Goal: Information Seeking & Learning: Stay updated

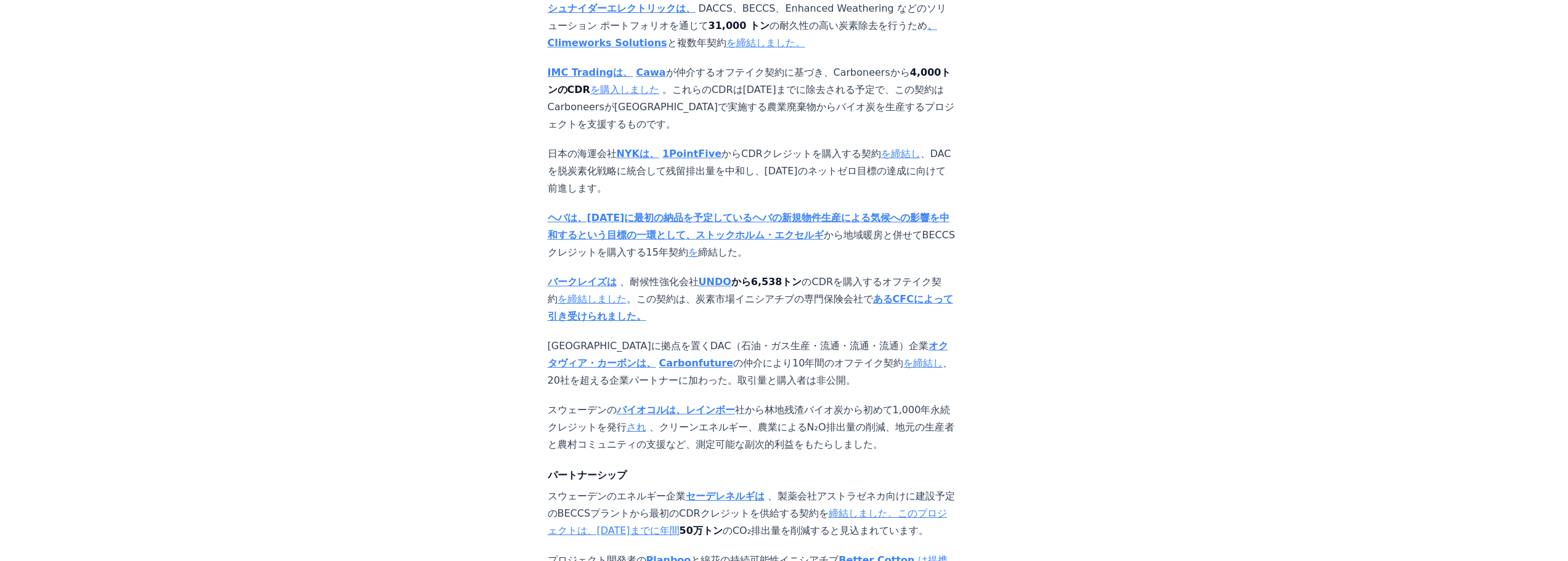
scroll to position [1108, 0]
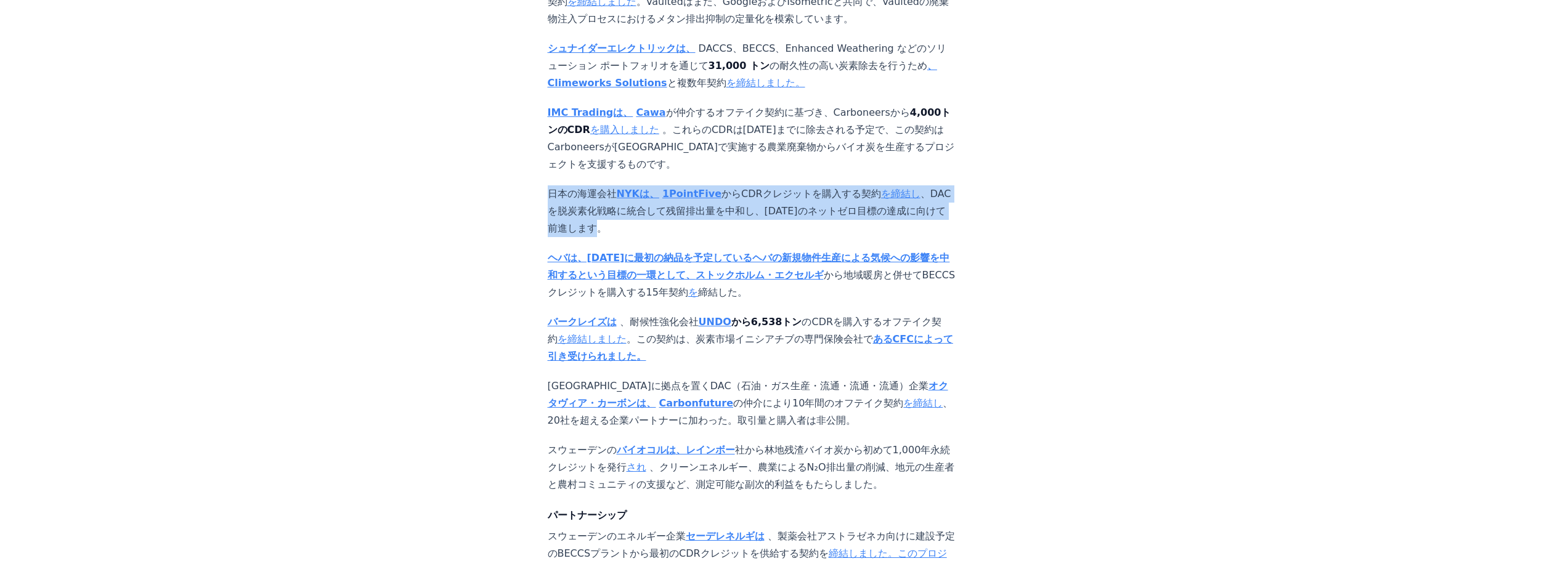
drag, startPoint x: 550, startPoint y: 154, endPoint x: 607, endPoint y: 186, distance: 65.4
click at [607, 186] on p "日本の海運会社 NYKは、 1PointFive からCDRクレジットを購入する契約 を締結し 、DACを脱炭素化戦略に統合して残留排出量を中和し、[DATE…" at bounding box center [751, 211] width 408 height 52
copy p "日本の海運会社 NYKは、 1PointFive からCDRクレジットを購入する契約 を締結し 、DACを脱炭素化戦略に統合して残留排出量を中和し、[DATE…"
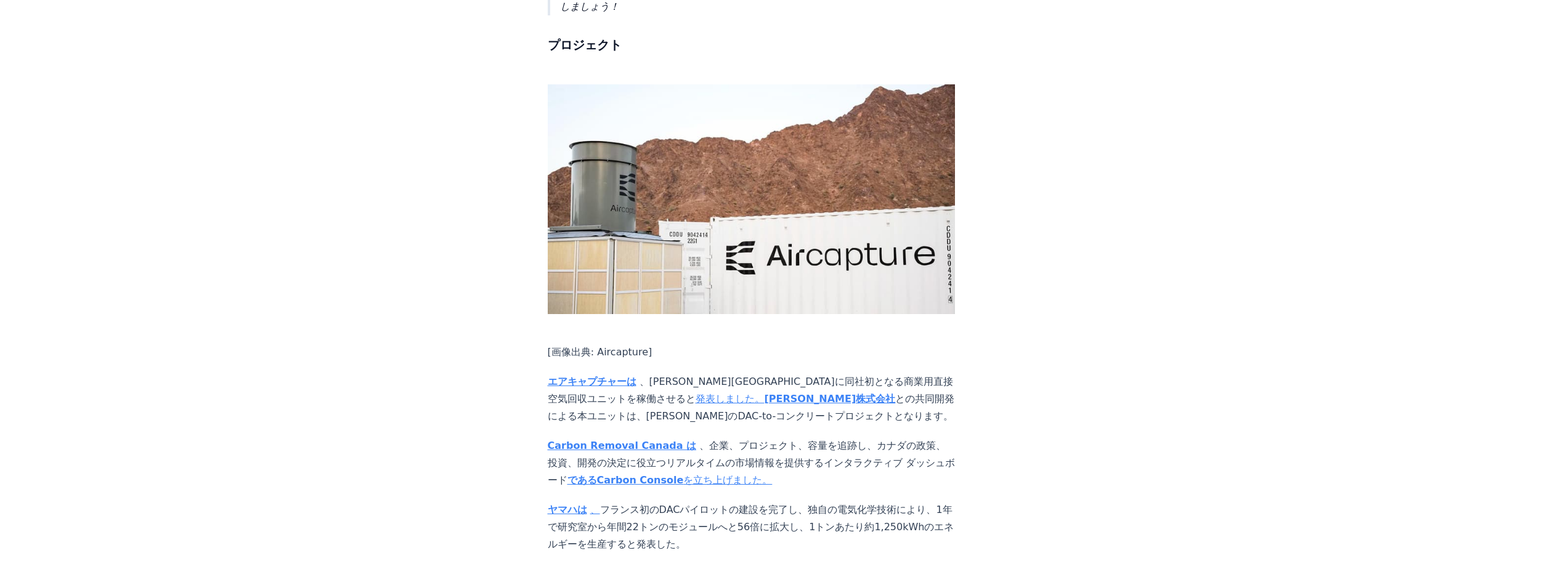
scroll to position [2278, 0]
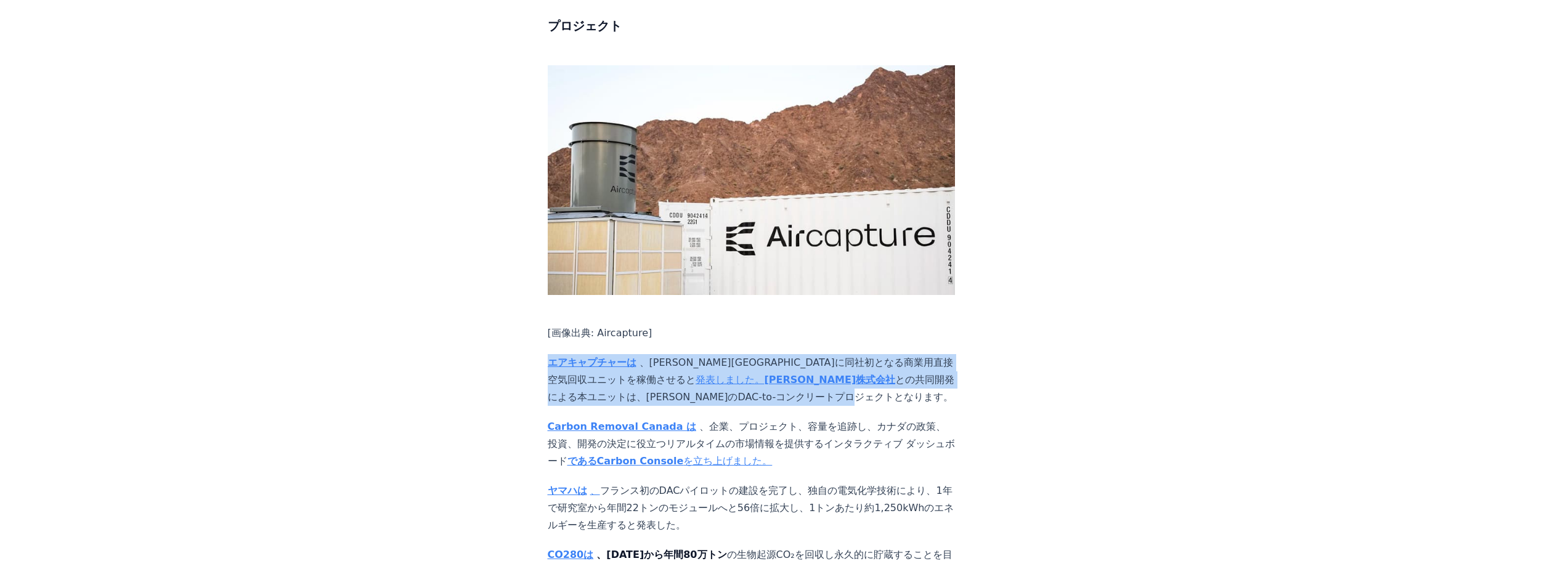
drag, startPoint x: 542, startPoint y: 259, endPoint x: 683, endPoint y: 294, distance: 145.3
copy p "エアキャプチャーは 、[PERSON_NAME][GEOGRAPHIC_DATA]に同社初となる商業用直接空気回収ユニットを稼働させると 発表しました。 [P…"
click at [589, 357] on font "エアキャプチャーは" at bounding box center [592, 362] width 89 height 11
click at [764, 374] on font "発表しました。" at bounding box center [730, 379] width 69 height 11
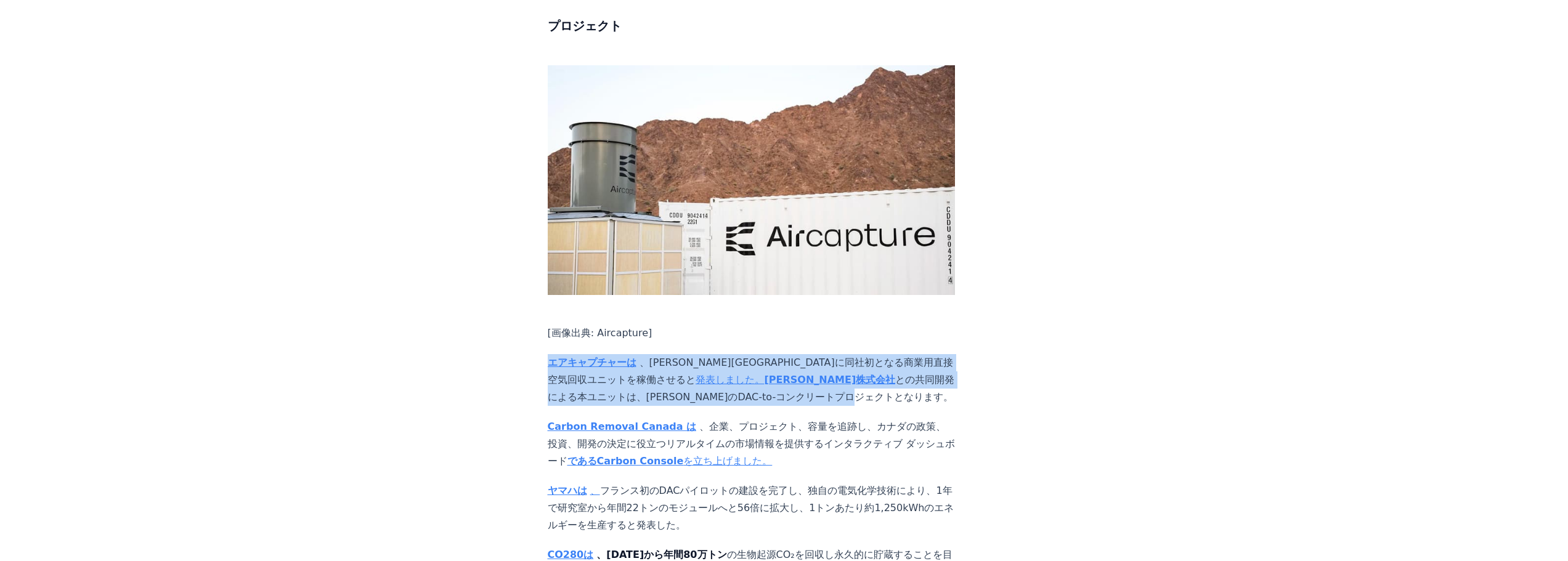
copy p "エアキャプチャーは 、[PERSON_NAME][GEOGRAPHIC_DATA]に同社初となる商業用直接空気回収ユニットを稼働させると 発表しました。 [P…"
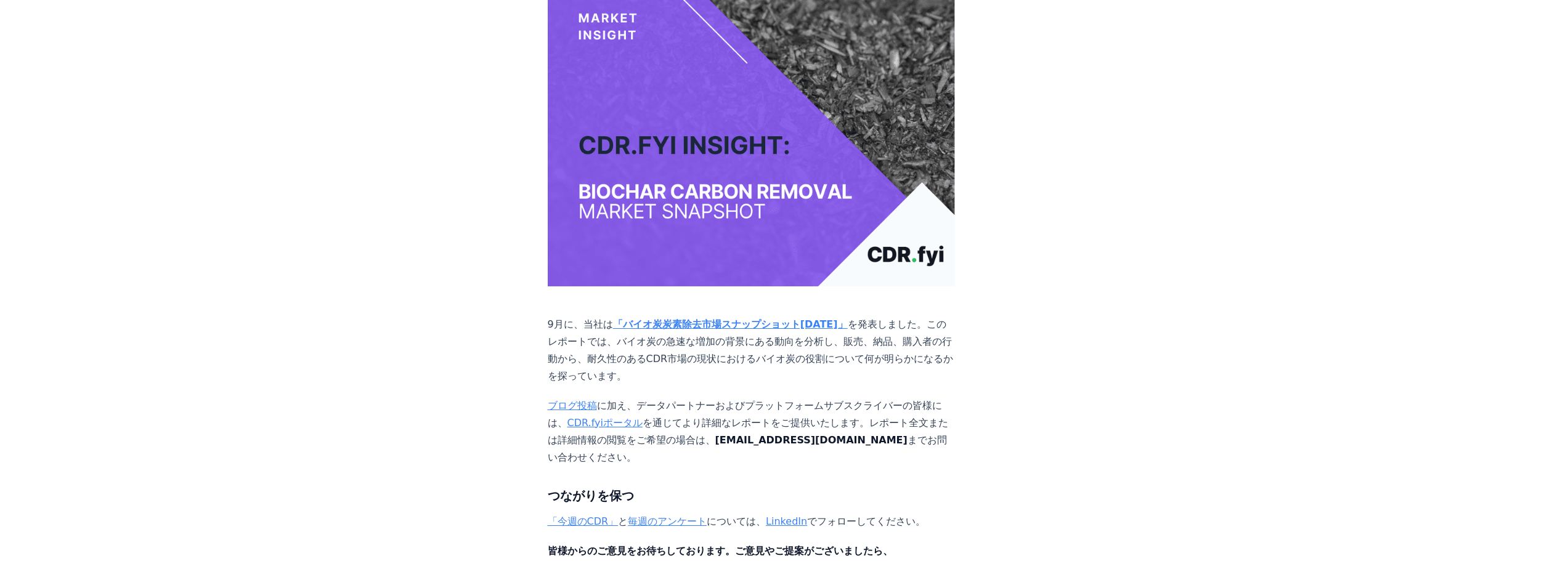
scroll to position [7821, 0]
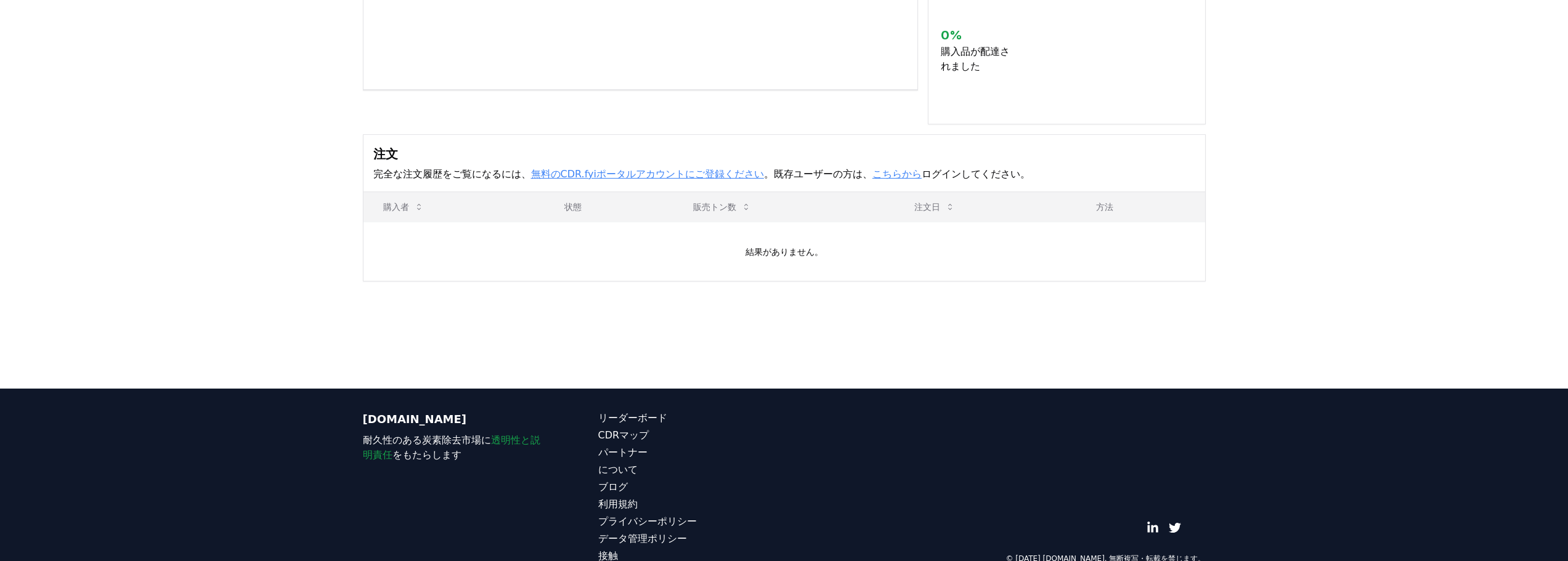
scroll to position [308, 0]
